Goal: Find contact information: Find phone

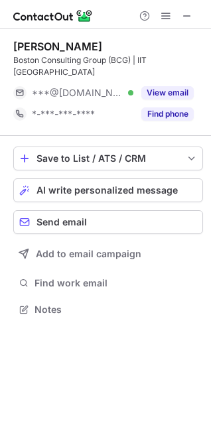
scroll to position [6, 6]
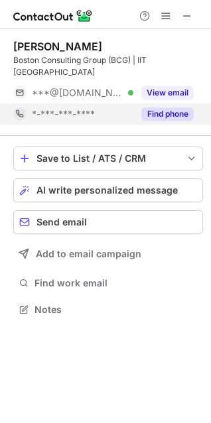
click at [175, 107] on button "Find phone" at bounding box center [167, 113] width 52 height 13
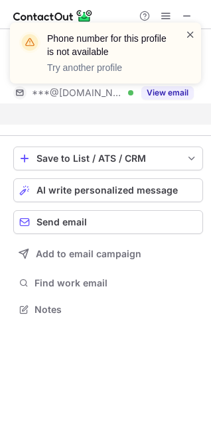
click at [190, 34] on span at bounding box center [190, 34] width 11 height 13
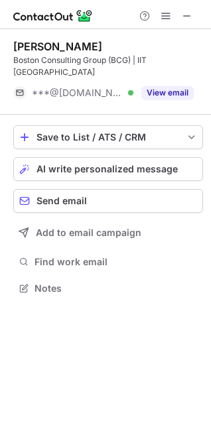
click at [167, 86] on button "View email" at bounding box center [167, 92] width 52 height 13
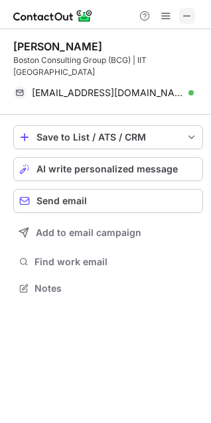
click at [187, 13] on span at bounding box center [187, 16] width 11 height 11
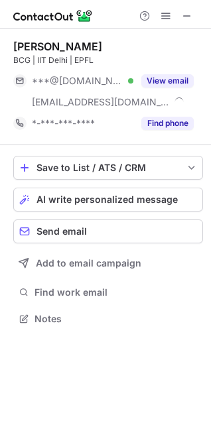
scroll to position [309, 211]
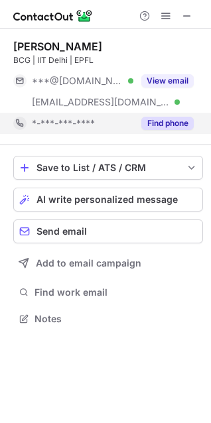
click at [164, 123] on button "Find phone" at bounding box center [167, 123] width 52 height 13
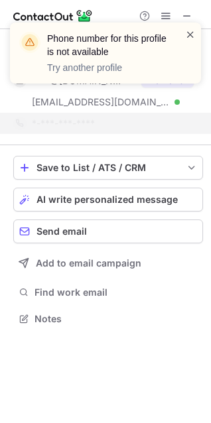
click at [191, 33] on span at bounding box center [190, 34] width 11 height 13
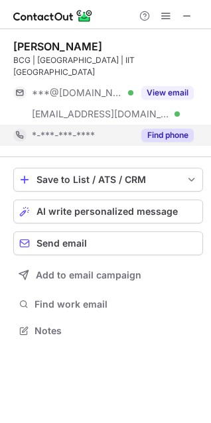
click at [154, 129] on button "Find phone" at bounding box center [167, 135] width 52 height 13
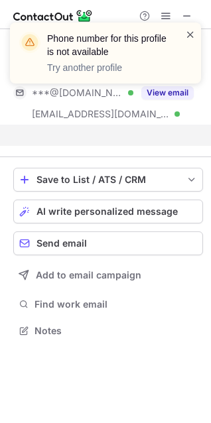
scroll to position [288, 211]
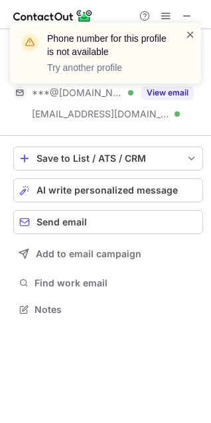
click at [189, 38] on span at bounding box center [190, 34] width 11 height 13
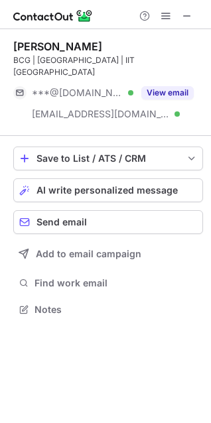
click at [184, 17] on span at bounding box center [187, 16] width 11 height 11
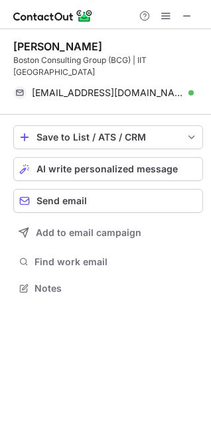
scroll to position [266, 211]
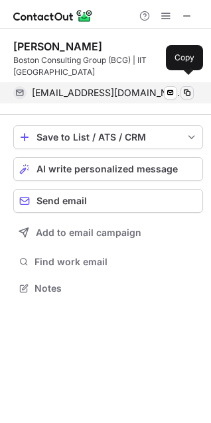
click at [185, 88] on span at bounding box center [187, 93] width 11 height 11
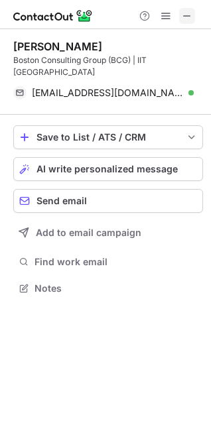
click at [188, 16] on span at bounding box center [187, 16] width 11 height 11
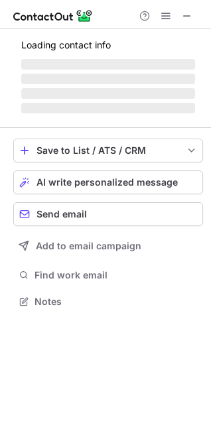
scroll to position [321, 211]
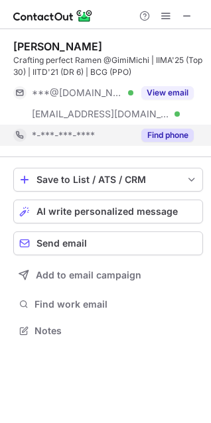
click at [153, 135] on button "Find phone" at bounding box center [167, 135] width 52 height 13
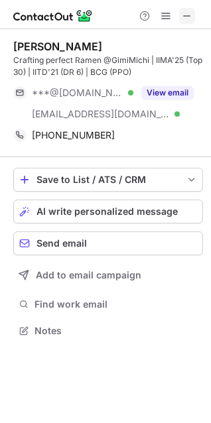
click at [186, 15] on span at bounding box center [187, 16] width 11 height 11
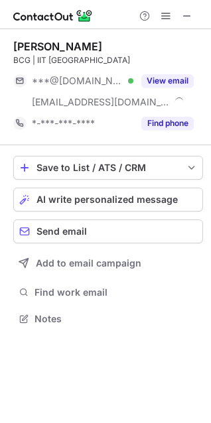
scroll to position [309, 211]
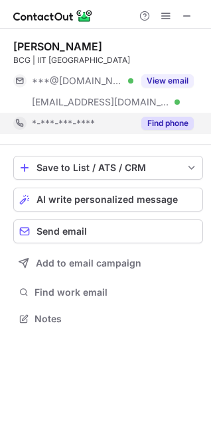
click at [171, 119] on button "Find phone" at bounding box center [167, 123] width 52 height 13
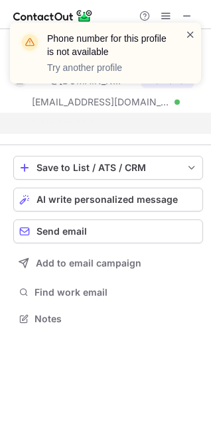
click at [190, 36] on span at bounding box center [190, 34] width 11 height 13
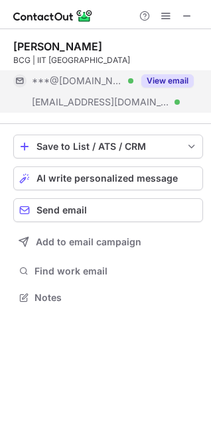
click at [164, 76] on button "View email" at bounding box center [167, 80] width 52 height 13
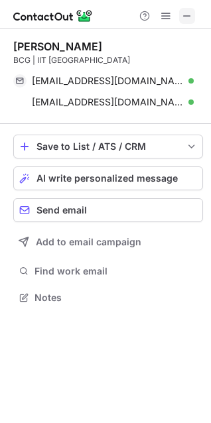
click at [185, 17] on span at bounding box center [187, 16] width 11 height 11
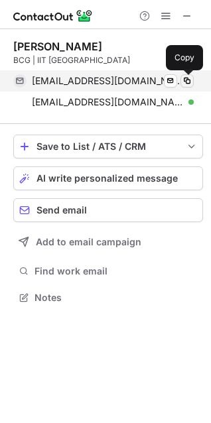
click at [185, 80] on span at bounding box center [187, 81] width 11 height 11
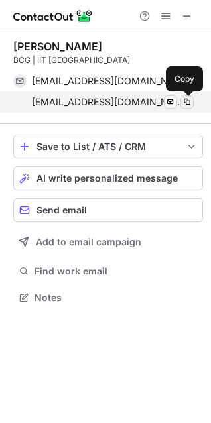
click at [184, 105] on span at bounding box center [187, 102] width 11 height 11
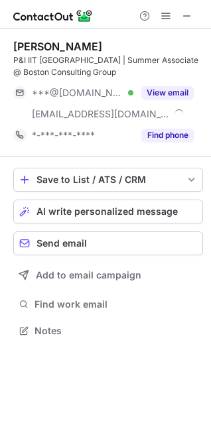
scroll to position [321, 211]
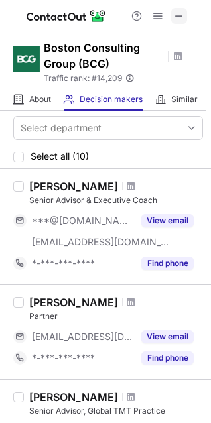
click at [177, 14] on span at bounding box center [179, 16] width 11 height 11
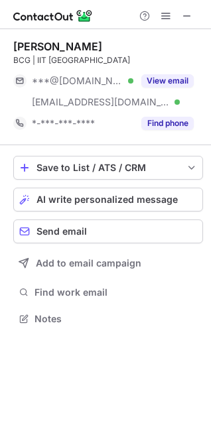
scroll to position [309, 211]
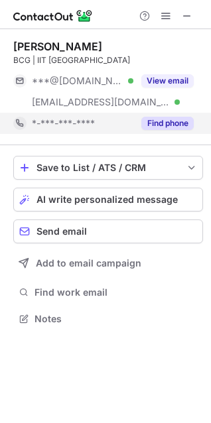
click at [176, 120] on button "Find phone" at bounding box center [167, 123] width 52 height 13
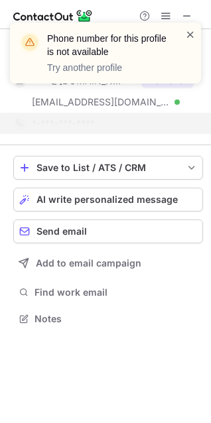
click at [188, 32] on span at bounding box center [190, 34] width 11 height 13
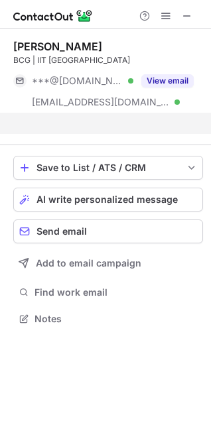
scroll to position [288, 211]
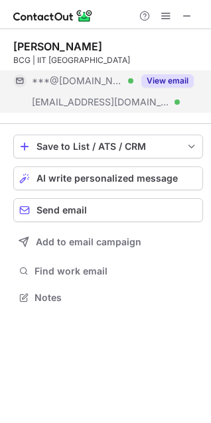
click at [171, 80] on button "View email" at bounding box center [167, 80] width 52 height 13
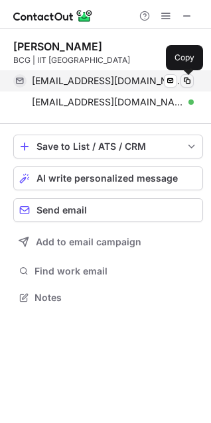
click at [186, 82] on span at bounding box center [187, 81] width 11 height 11
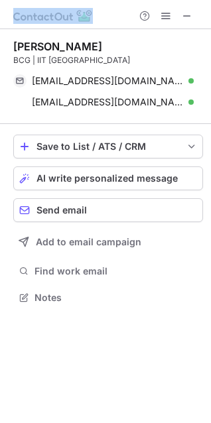
drag, startPoint x: 133, startPoint y: 29, endPoint x: 89, endPoint y: -10, distance: 58.7
click at [89, 0] on html "[PERSON_NAME] BCG | IIT Delhi [EMAIL_ADDRESS][DOMAIN_NAME] Verified Send email …" at bounding box center [105, 211] width 211 height 423
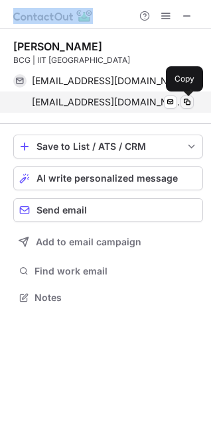
click at [186, 102] on span at bounding box center [187, 102] width 11 height 11
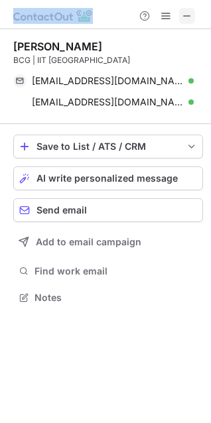
click at [189, 17] on span at bounding box center [187, 16] width 11 height 11
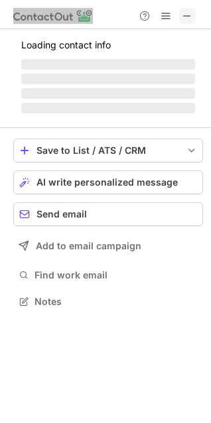
scroll to position [330, 211]
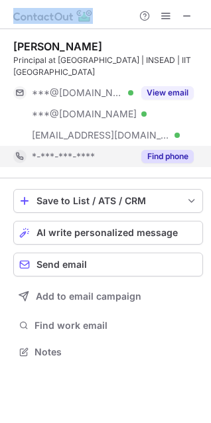
click at [165, 150] on button "Find phone" at bounding box center [167, 156] width 52 height 13
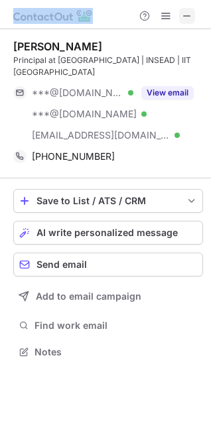
click at [190, 11] on span at bounding box center [187, 16] width 11 height 11
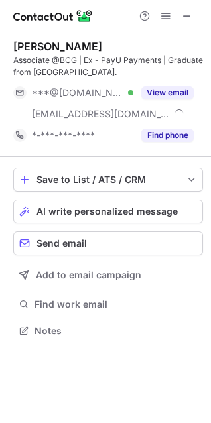
scroll to position [321, 211]
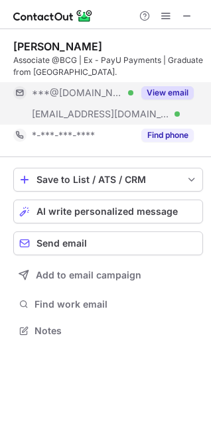
click at [161, 94] on button "View email" at bounding box center [167, 92] width 52 height 13
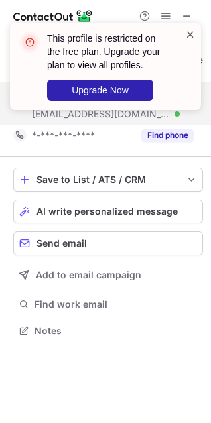
click at [189, 36] on span at bounding box center [190, 34] width 11 height 13
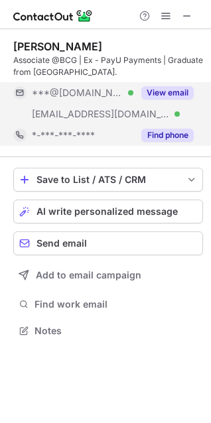
click at [164, 137] on button "Find phone" at bounding box center [167, 135] width 52 height 13
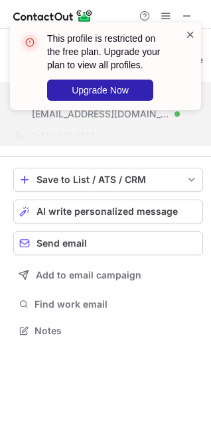
click at [190, 36] on span at bounding box center [190, 34] width 11 height 13
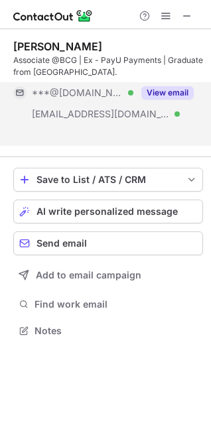
scroll to position [300, 211]
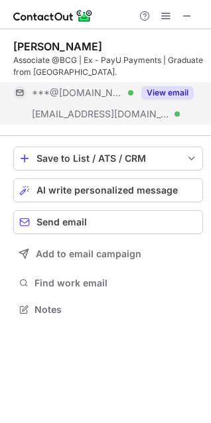
click at [186, 12] on span at bounding box center [187, 16] width 11 height 11
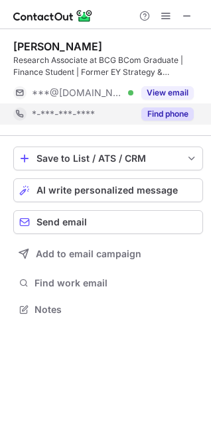
click at [154, 113] on button "Find phone" at bounding box center [167, 113] width 52 height 13
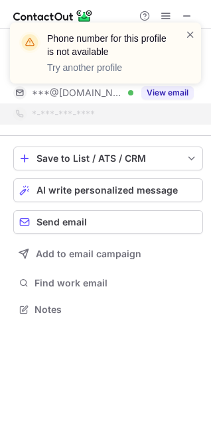
click at [157, 97] on div "Phone number for this profile is not available Try another profile" at bounding box center [105, 58] width 212 height 98
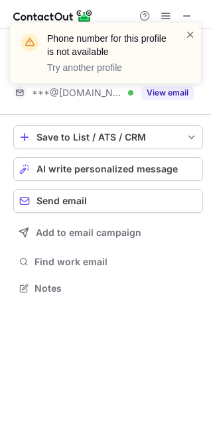
scroll to position [278, 211]
click at [157, 95] on div "Phone number for this profile is not available Try another profile" at bounding box center [105, 58] width 212 height 98
click at [157, 91] on div "Phone number for this profile is not available Try another profile" at bounding box center [105, 58] width 212 height 98
click at [191, 34] on span at bounding box center [190, 34] width 11 height 13
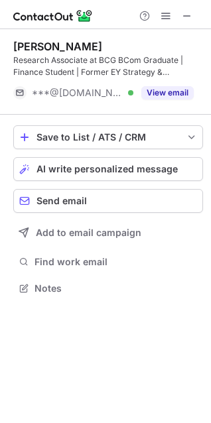
click at [161, 95] on button "View email" at bounding box center [167, 92] width 52 height 13
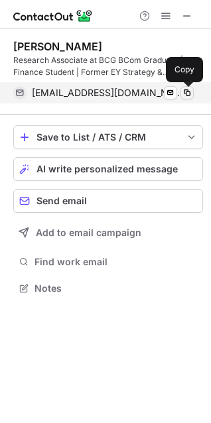
click at [185, 91] on span at bounding box center [187, 93] width 11 height 11
click at [185, 93] on span at bounding box center [187, 93] width 11 height 11
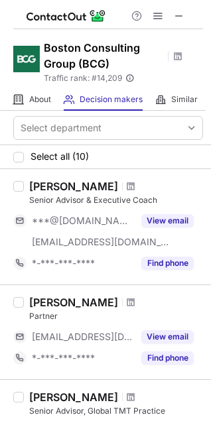
click at [180, 13] on span at bounding box center [179, 16] width 11 height 11
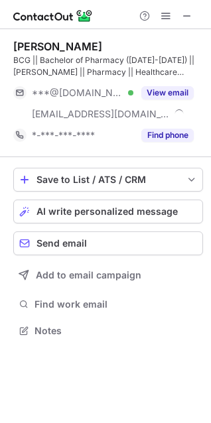
scroll to position [321, 211]
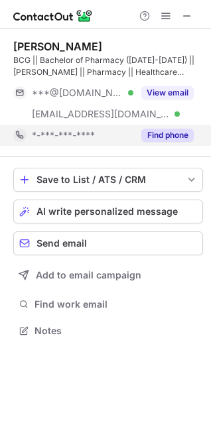
click at [160, 134] on button "Find phone" at bounding box center [167, 135] width 52 height 13
click at [133, 134] on div "*-***-***-****" at bounding box center [82, 135] width 101 height 12
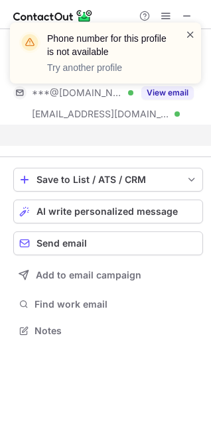
scroll to position [300, 211]
click at [192, 36] on span at bounding box center [190, 34] width 11 height 13
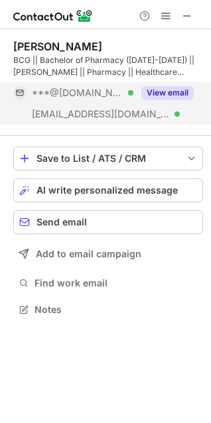
click at [168, 91] on button "View email" at bounding box center [167, 92] width 52 height 13
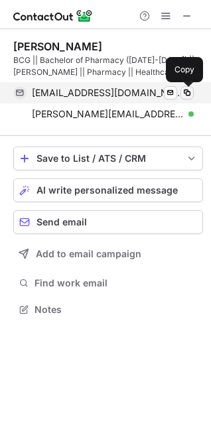
click at [188, 89] on span at bounding box center [187, 93] width 11 height 11
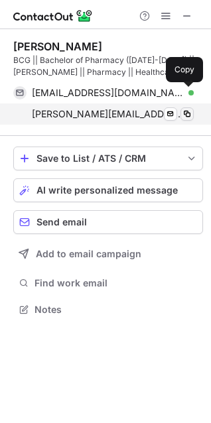
click at [184, 113] on span at bounding box center [187, 114] width 11 height 11
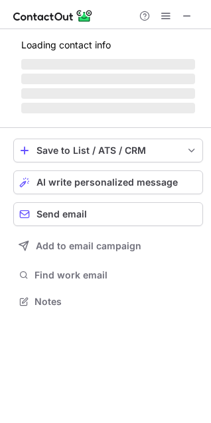
scroll to position [321, 211]
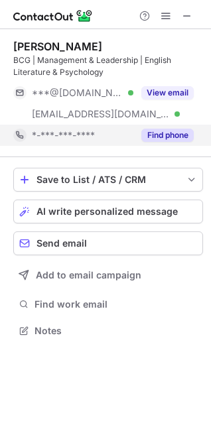
click at [168, 133] on button "Find phone" at bounding box center [167, 135] width 52 height 13
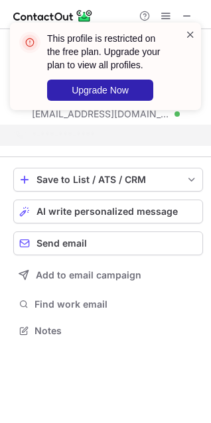
click at [193, 33] on span at bounding box center [190, 34] width 11 height 13
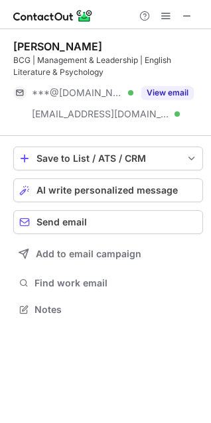
scroll to position [300, 211]
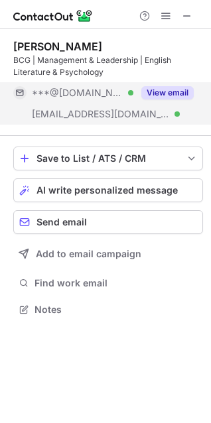
click at [168, 92] on button "View email" at bounding box center [167, 92] width 52 height 13
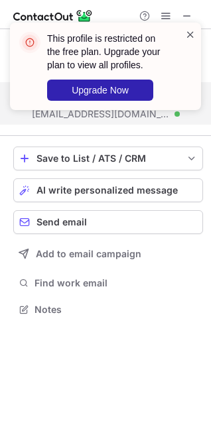
click at [188, 35] on span at bounding box center [190, 34] width 11 height 13
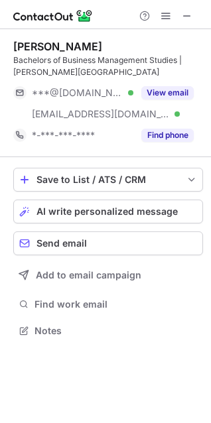
scroll to position [321, 211]
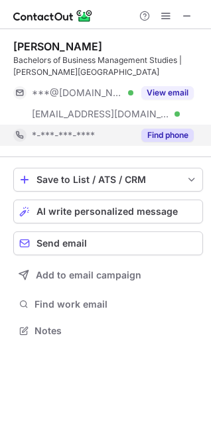
click at [160, 131] on button "Find phone" at bounding box center [167, 135] width 52 height 13
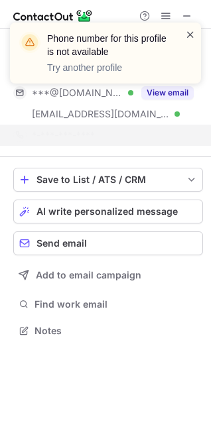
click at [190, 32] on span at bounding box center [190, 34] width 11 height 13
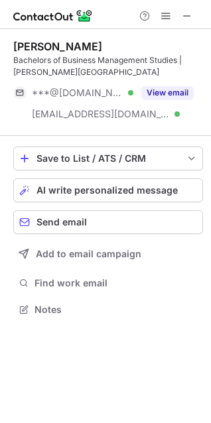
scroll to position [300, 211]
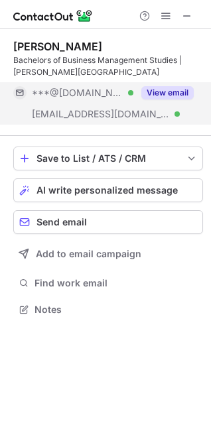
click at [163, 89] on button "View email" at bounding box center [167, 92] width 52 height 13
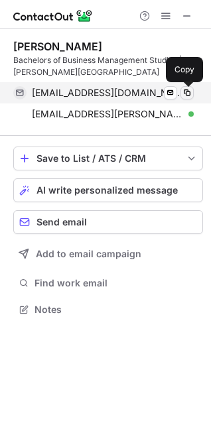
click at [185, 89] on span at bounding box center [187, 93] width 11 height 11
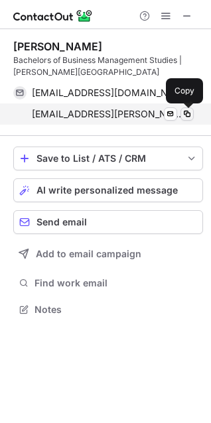
click at [186, 113] on span at bounding box center [187, 114] width 11 height 11
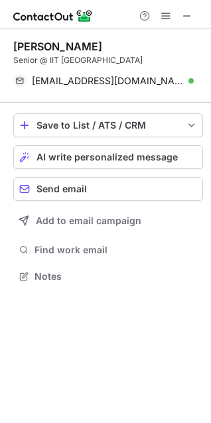
scroll to position [266, 211]
click at [190, 17] on span at bounding box center [187, 16] width 11 height 11
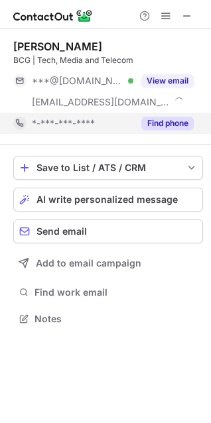
scroll to position [309, 211]
click at [168, 121] on button "Find phone" at bounding box center [167, 123] width 52 height 13
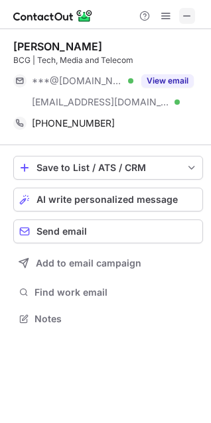
click at [190, 17] on span at bounding box center [187, 16] width 11 height 11
